Goal: Information Seeking & Learning: Learn about a topic

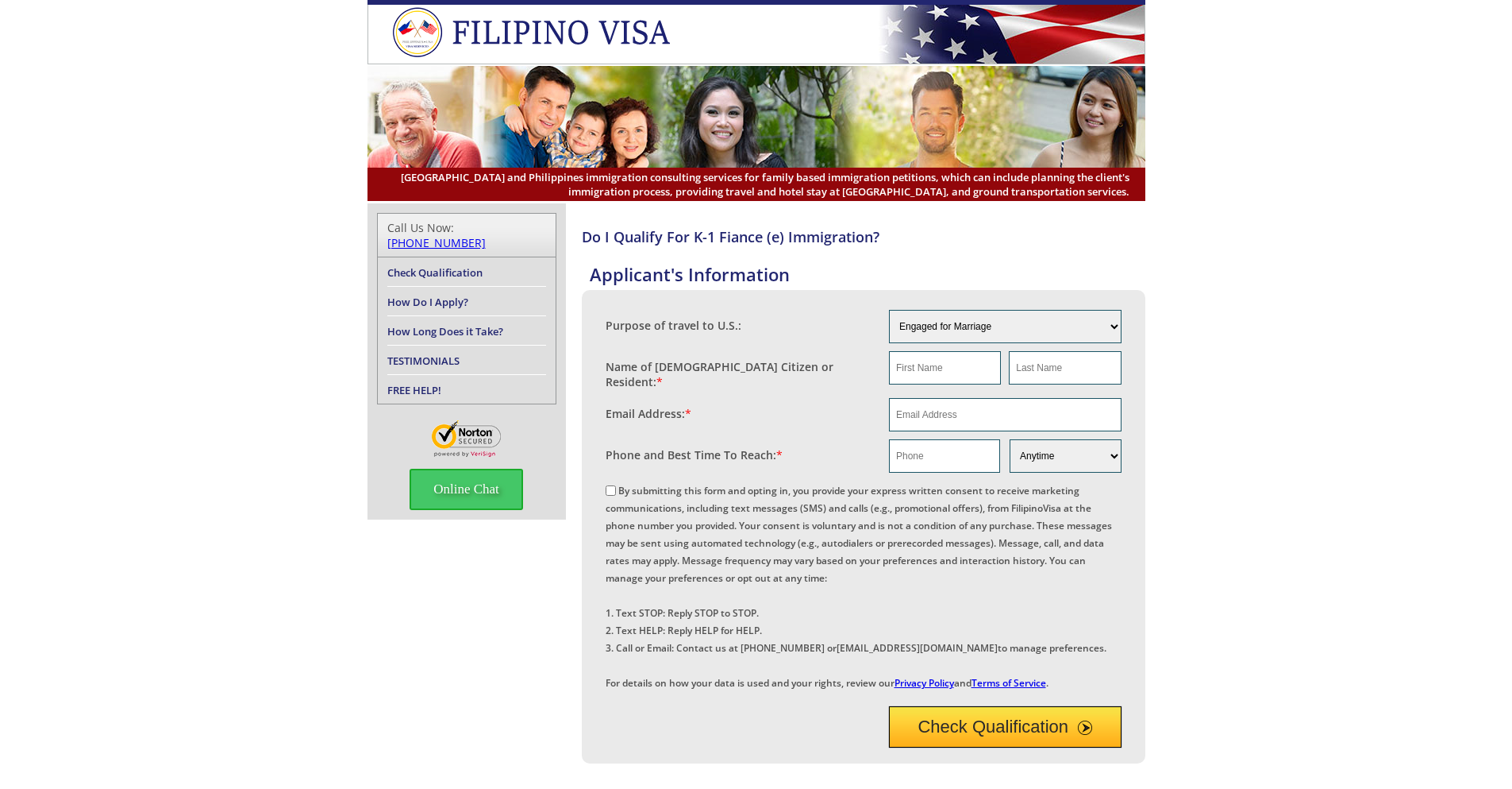
scroll to position [525, 0]
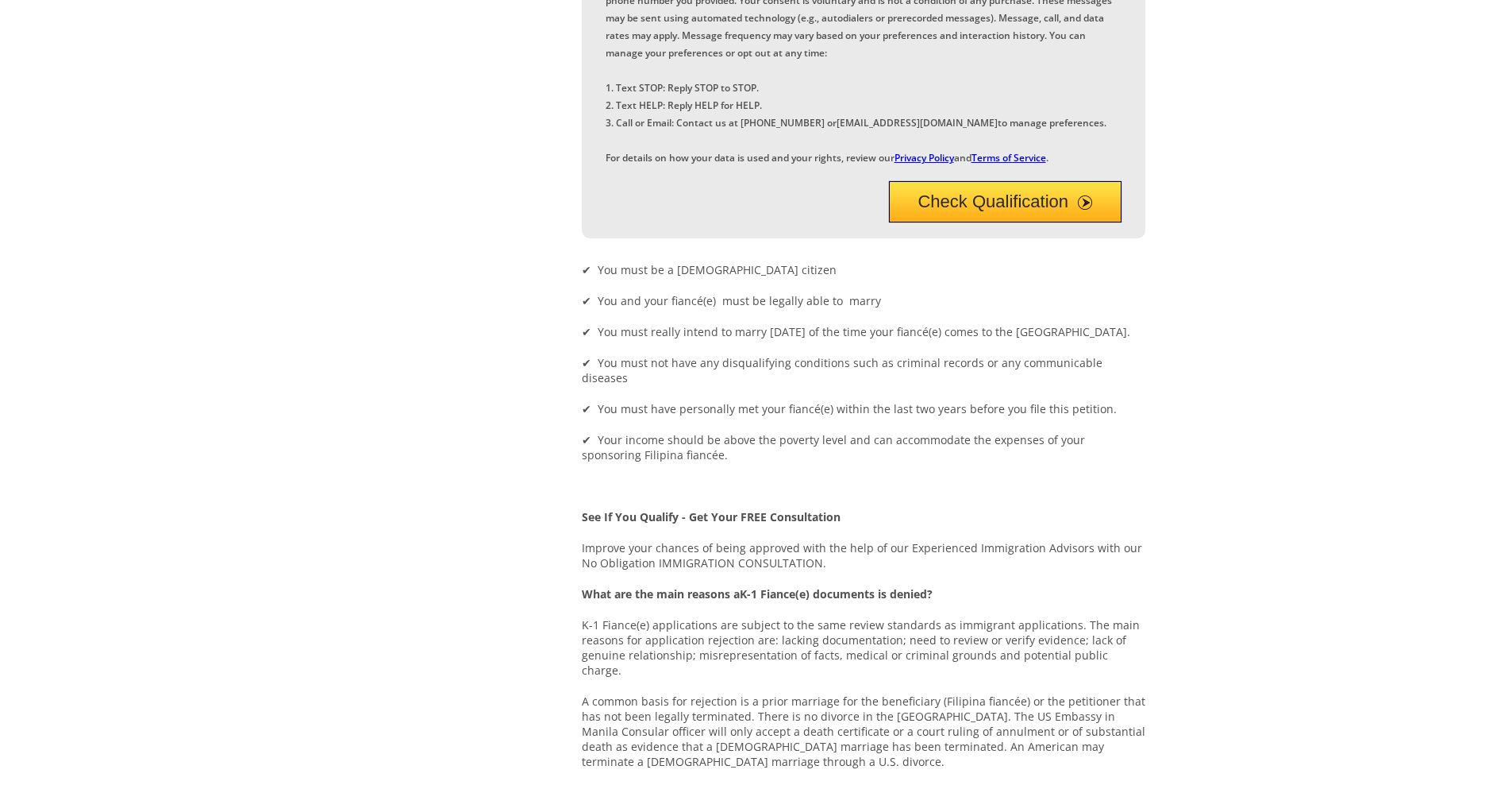
click at [863, 751] on p "A common basis for rejection is a prior marriage for the beneficiary (Filipina …" at bounding box center [863, 731] width 563 height 76
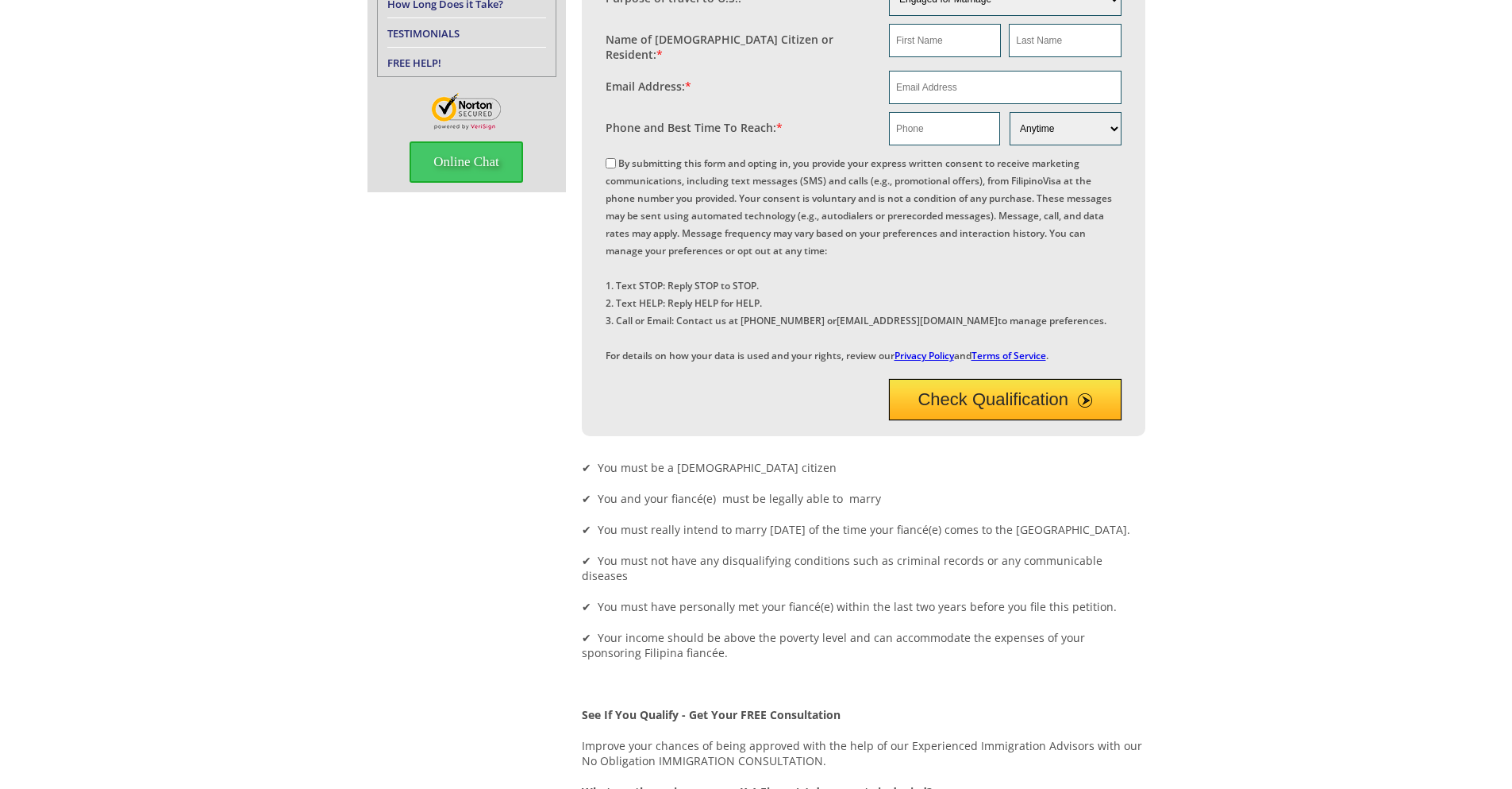
scroll to position [674, 0]
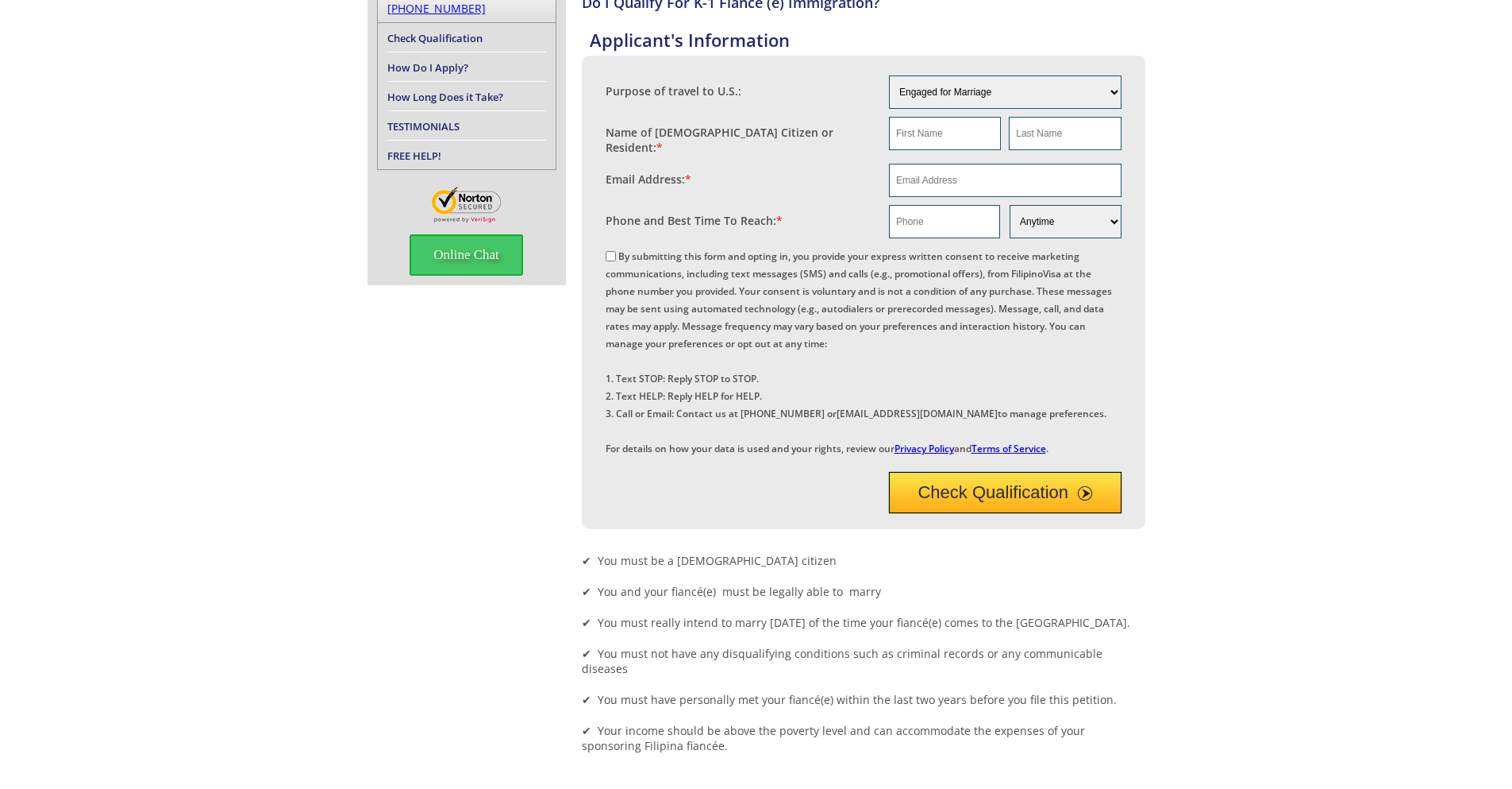
scroll to position [758, 0]
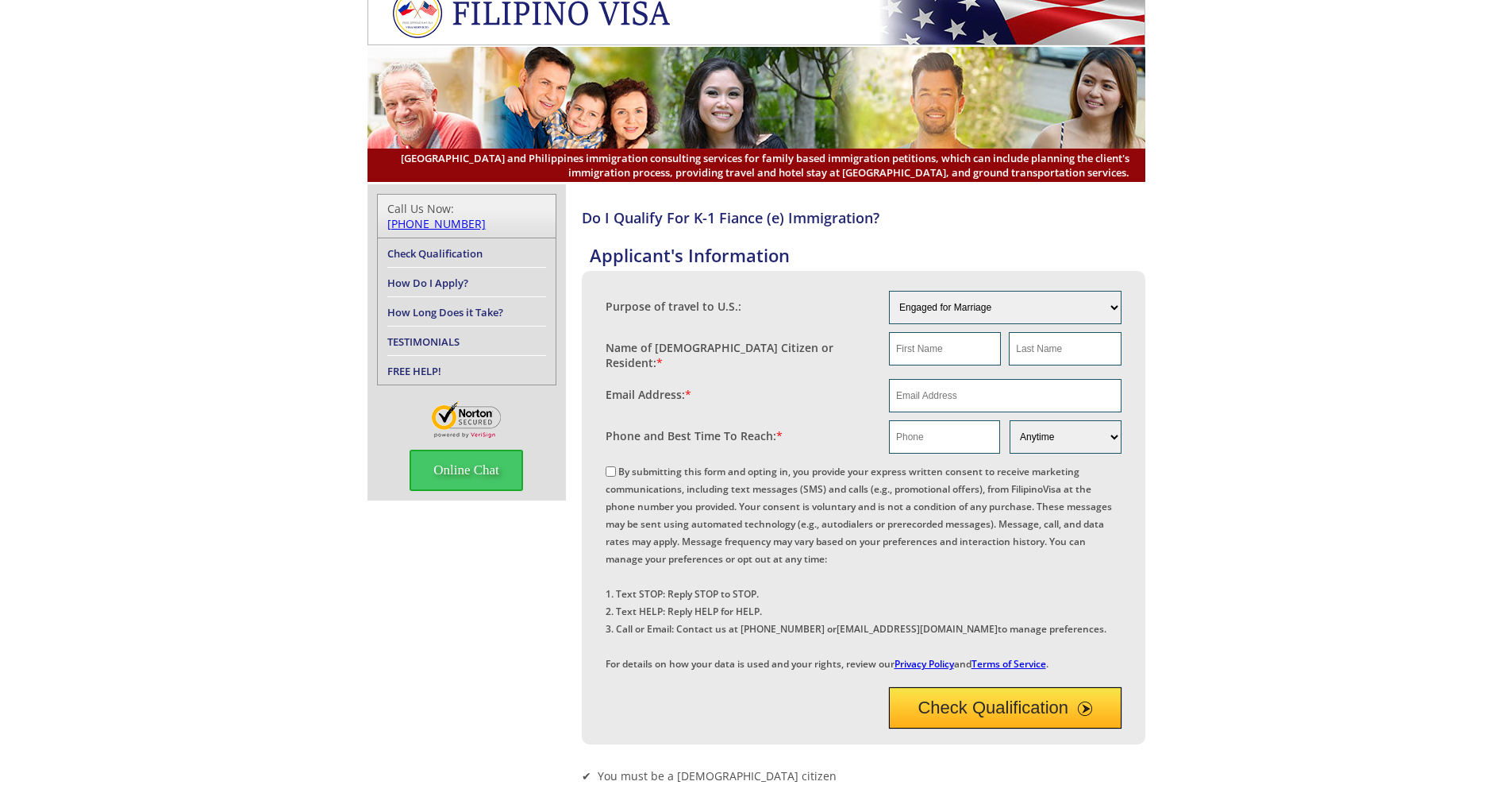
scroll to position [30, 0]
